Goal: Information Seeking & Learning: Learn about a topic

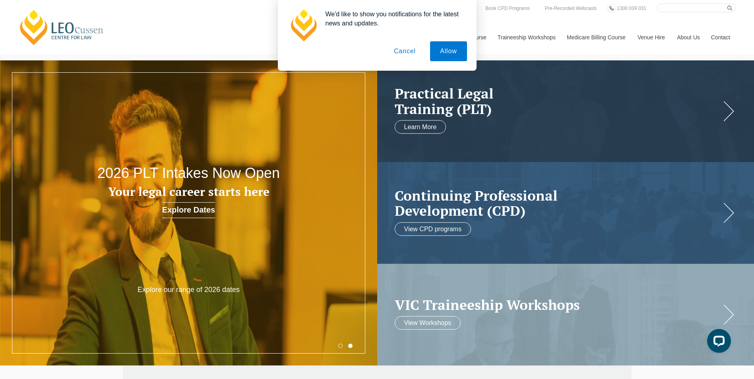
drag, startPoint x: 415, startPoint y: 55, endPoint x: 405, endPoint y: 56, distance: 9.1
click at [413, 56] on button "Cancel" at bounding box center [405, 51] width 42 height 20
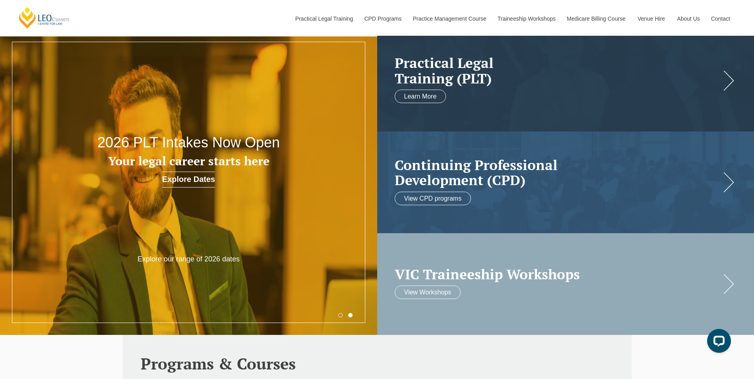
scroll to position [40, 0]
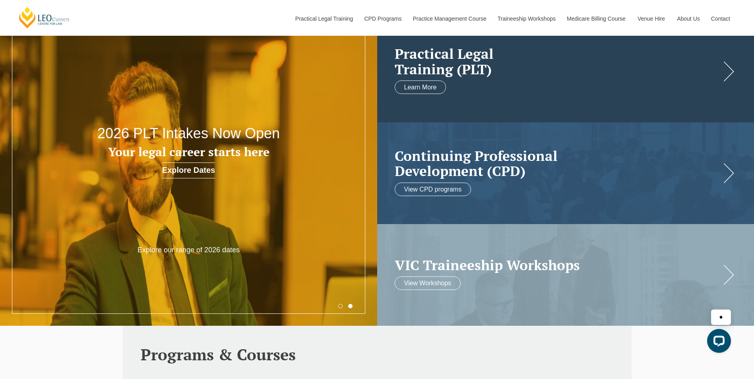
click at [498, 93] on link at bounding box center [565, 72] width 377 height 102
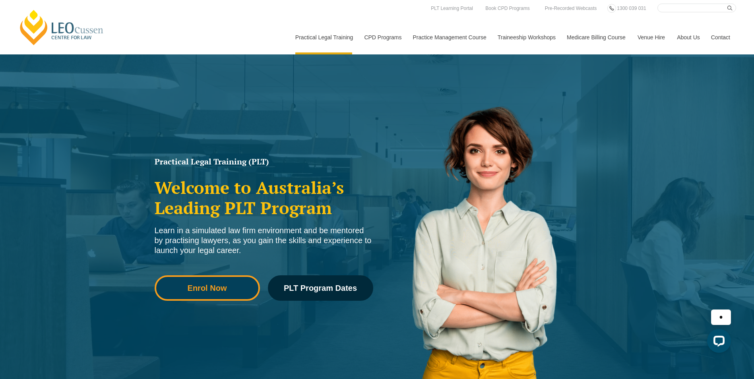
click at [246, 286] on span "Enrol Now" at bounding box center [207, 288] width 94 height 8
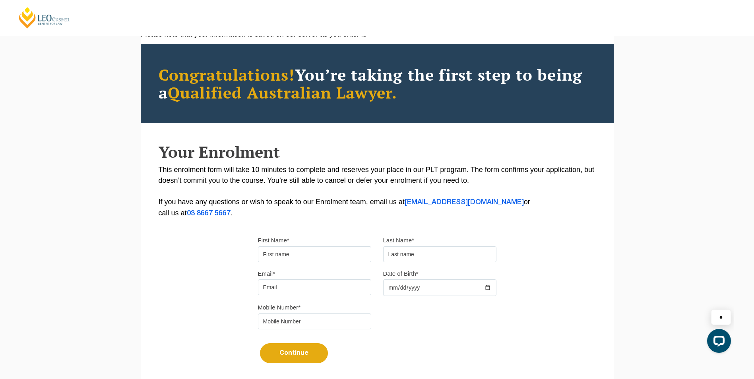
scroll to position [37, 0]
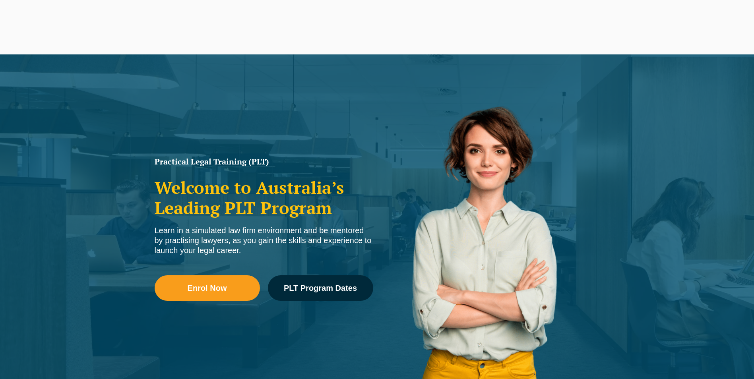
click at [369, 291] on link "PLT Program Dates" at bounding box center [320, 287] width 105 height 25
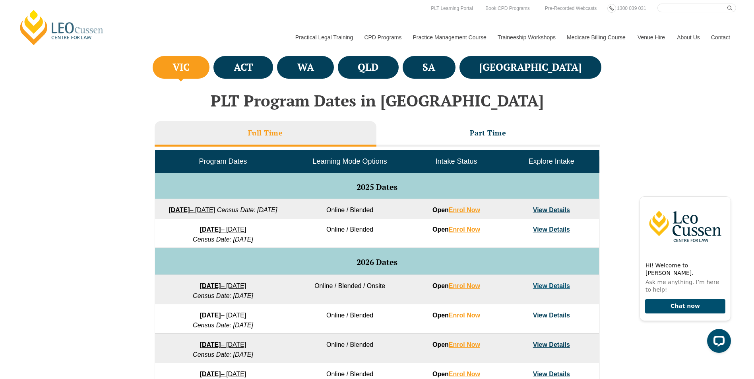
click at [553, 210] on link "View Details" at bounding box center [551, 210] width 37 height 7
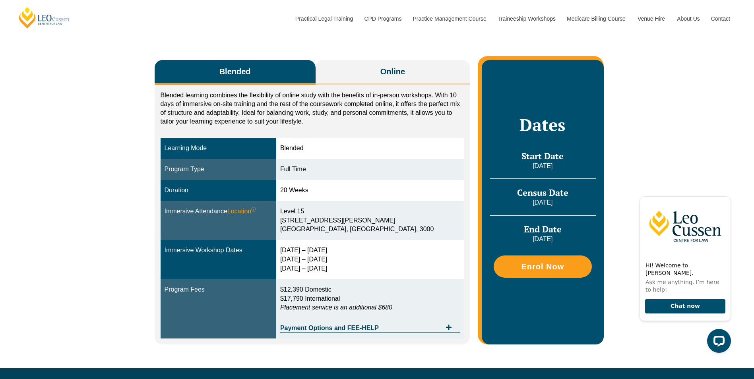
scroll to position [119, 0]
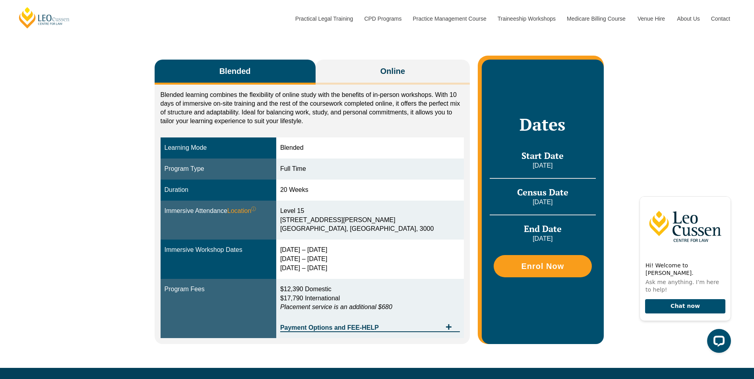
drag, startPoint x: 302, startPoint y: 259, endPoint x: 376, endPoint y: 256, distance: 74.0
click at [376, 256] on div "[DATE] – [DATE] [DATE] – [DATE] [DATE] – [DATE]" at bounding box center [370, 259] width 180 height 27
click at [373, 258] on div "[DATE] – [DATE] [DATE] – [DATE] [DATE] – [DATE]" at bounding box center [370, 259] width 180 height 27
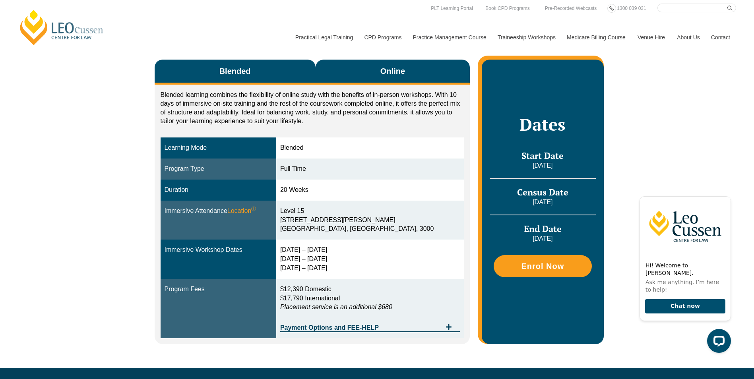
drag, startPoint x: 396, startPoint y: 76, endPoint x: 399, endPoint y: 81, distance: 5.2
click at [397, 81] on button "Online" at bounding box center [393, 72] width 155 height 25
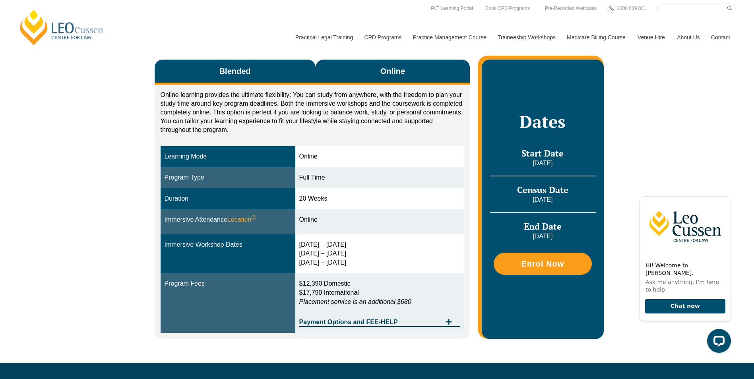
click at [240, 65] on button "Blended" at bounding box center [235, 72] width 161 height 25
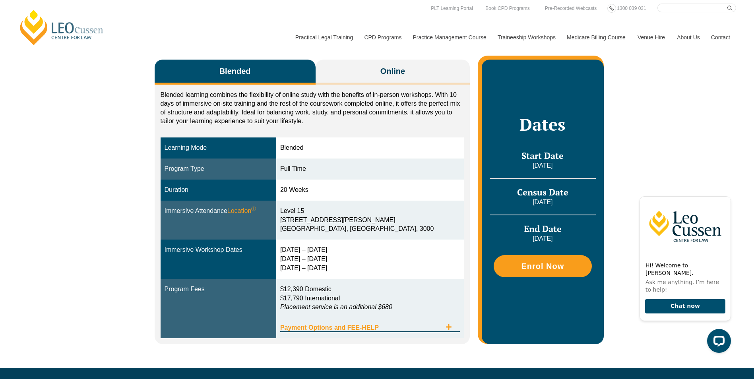
click at [453, 323] on div "Payment Options and FEE-HELP" at bounding box center [370, 324] width 180 height 16
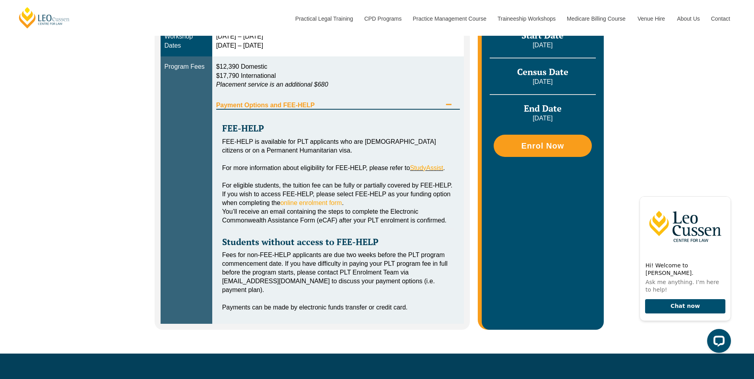
scroll to position [358, 0]
